Goal: Transaction & Acquisition: Obtain resource

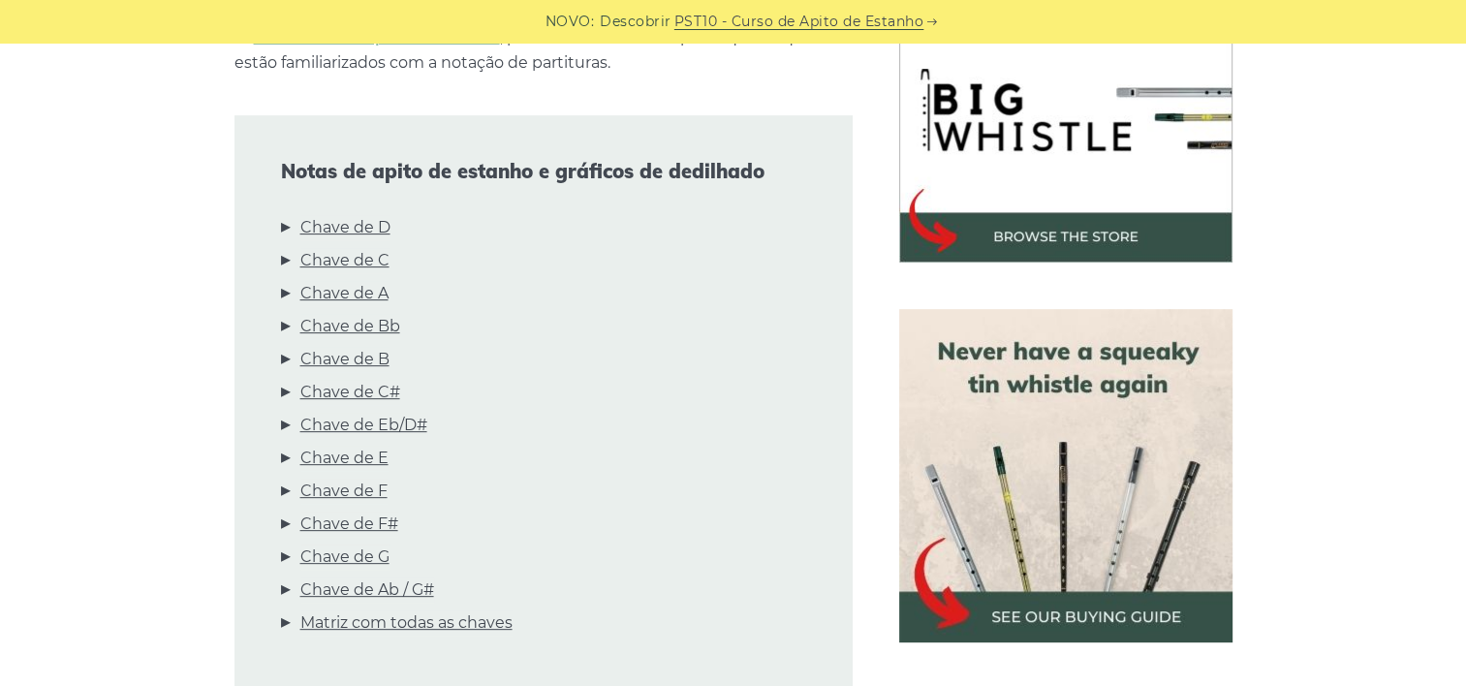
scroll to position [627, 0]
drag, startPoint x: 283, startPoint y: 260, endPoint x: 318, endPoint y: 256, distance: 35.1
click at [318, 256] on li "Chave de C" at bounding box center [543, 263] width 525 height 33
click at [318, 256] on link "Chave de C" at bounding box center [344, 259] width 89 height 25
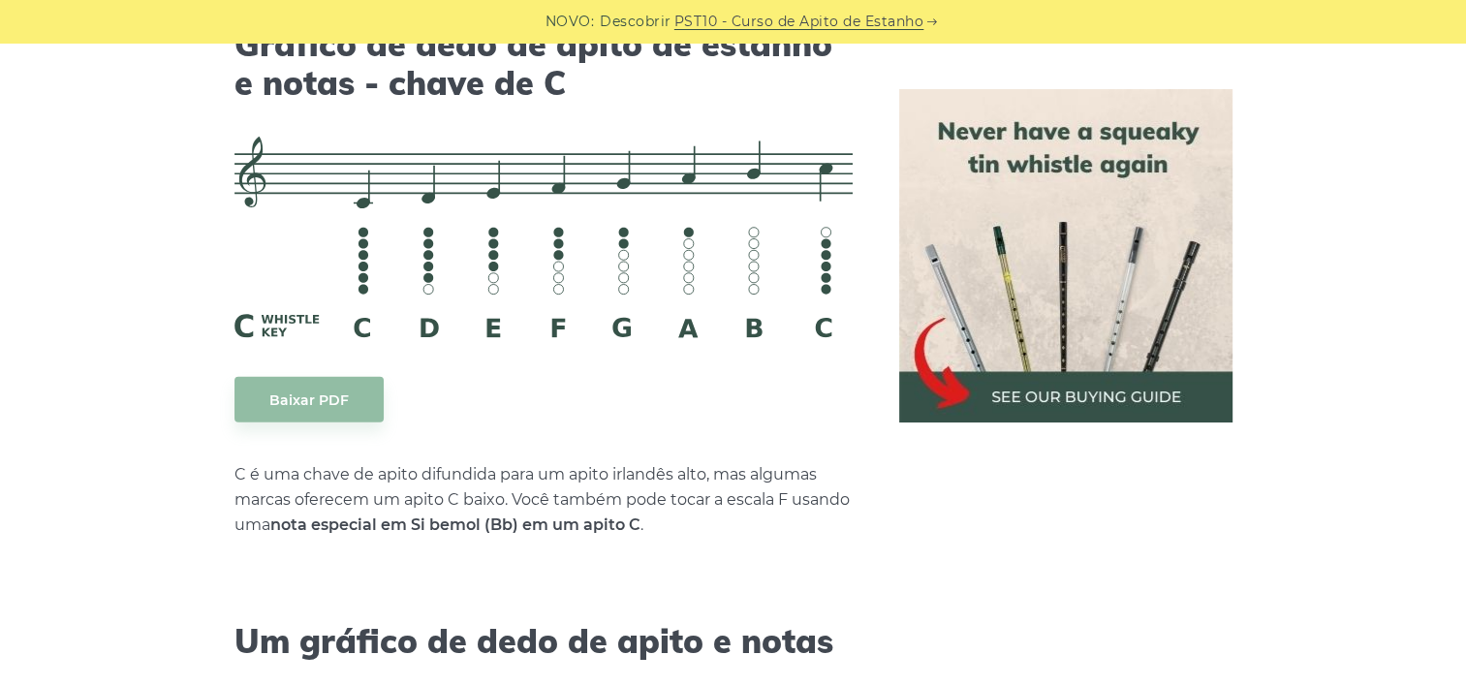
scroll to position [5086, 0]
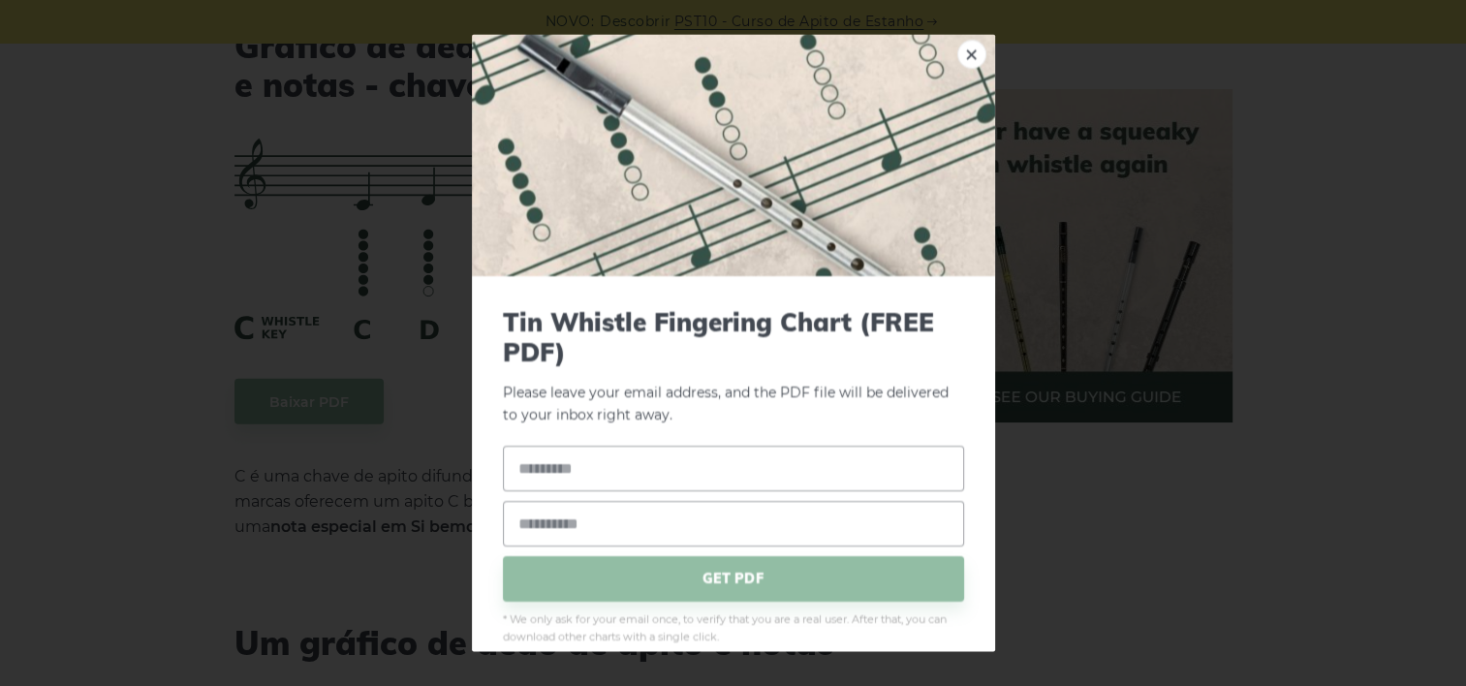
click at [709, 576] on span "GET PDF" at bounding box center [733, 579] width 461 height 46
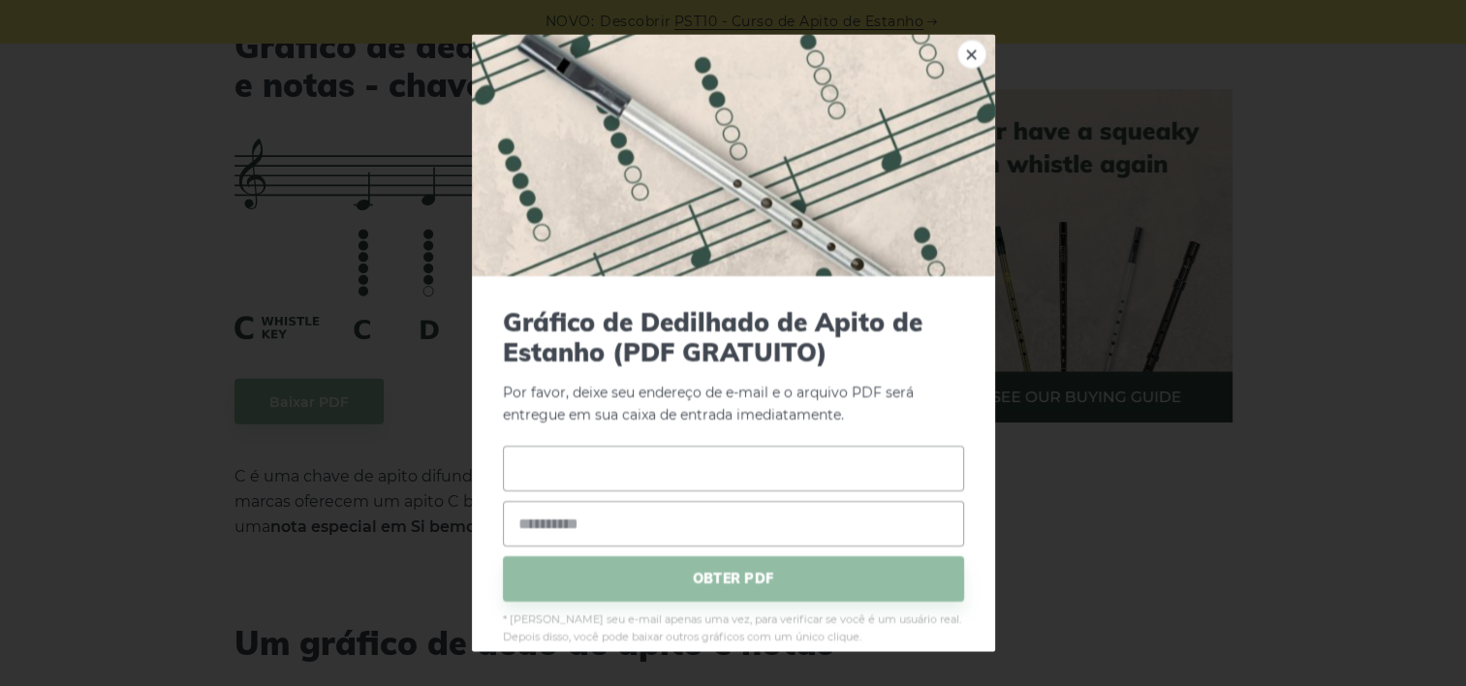
click at [725, 473] on input "text" at bounding box center [733, 469] width 461 height 46
type input "**********"
click at [722, 573] on span "OBTER PDF" at bounding box center [733, 579] width 461 height 46
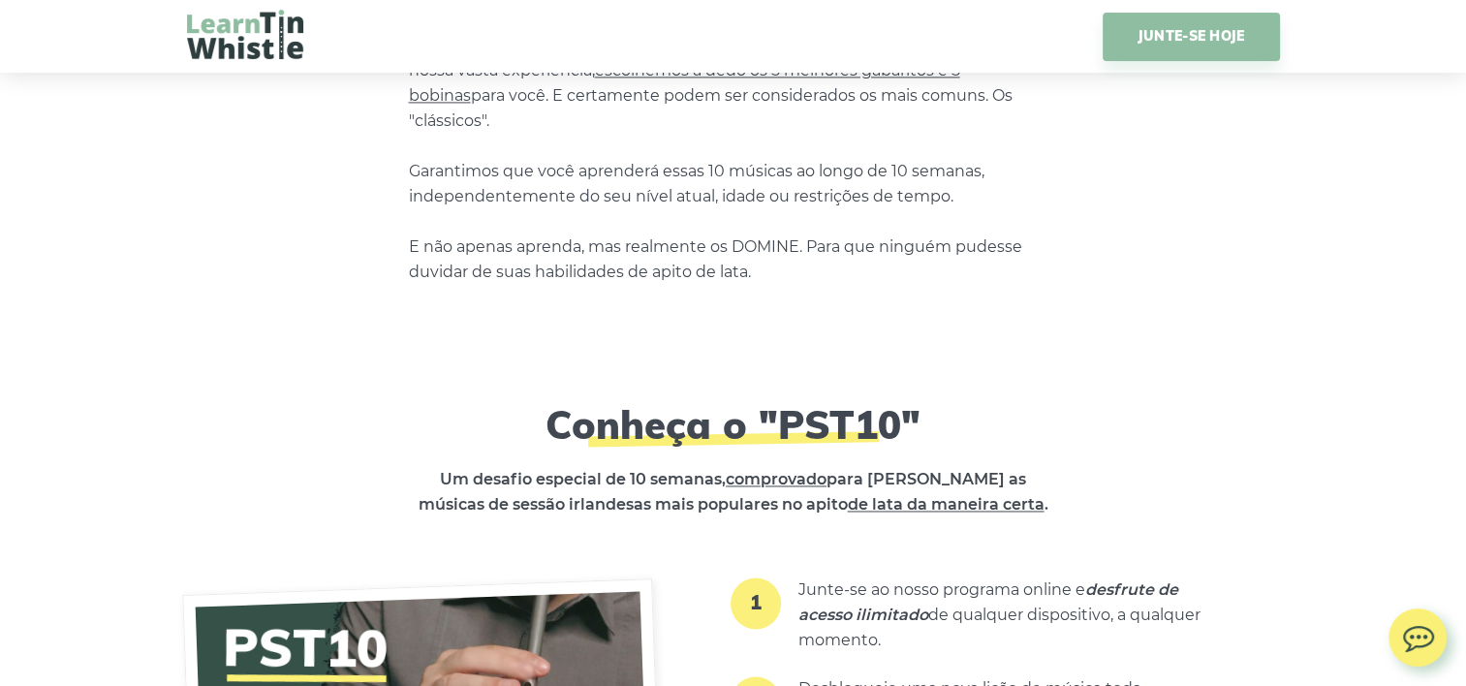
scroll to position [2892, 0]
